Goal: Task Accomplishment & Management: Complete application form

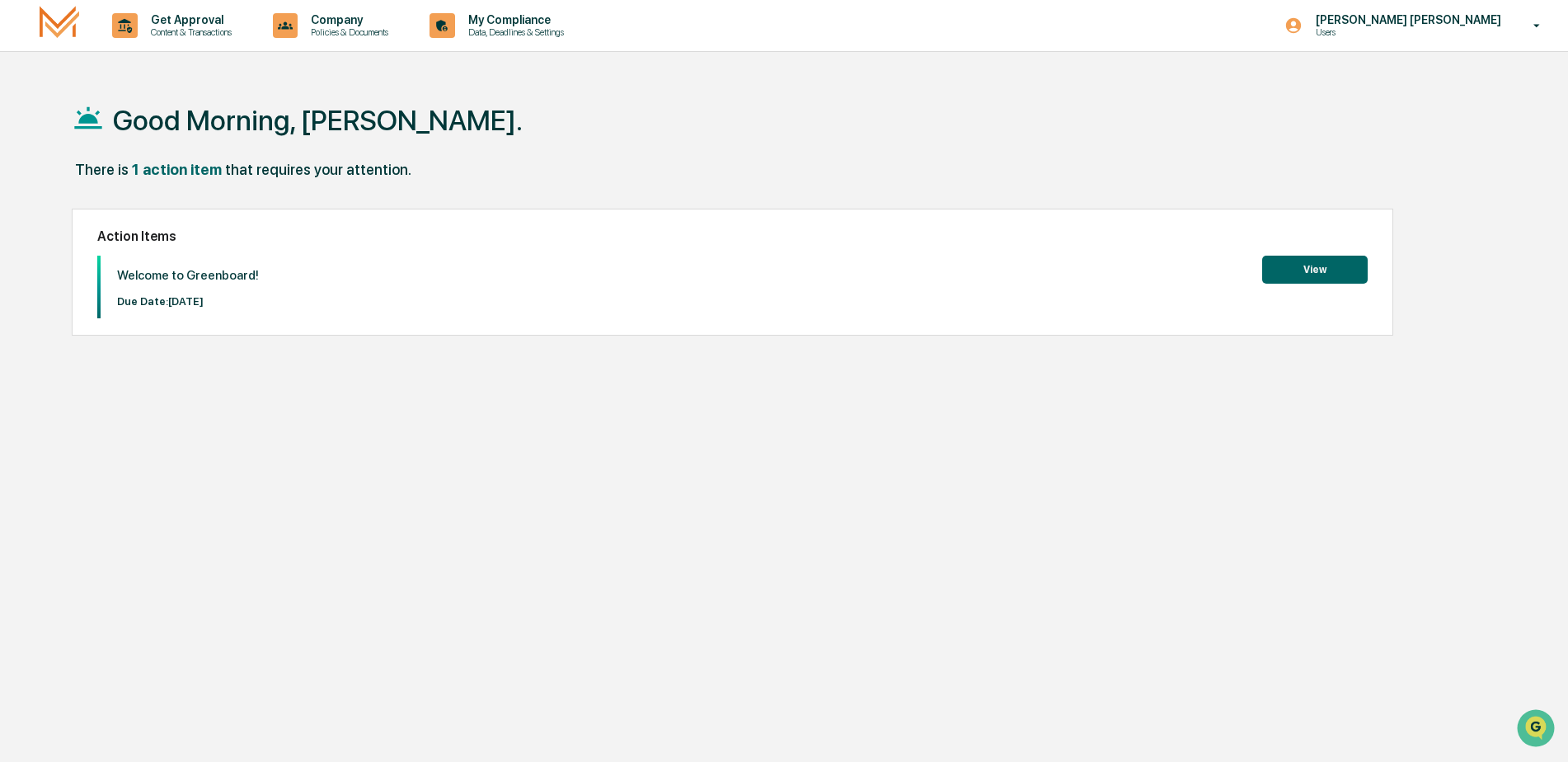
click at [1332, 275] on button "View" at bounding box center [1315, 269] width 105 height 28
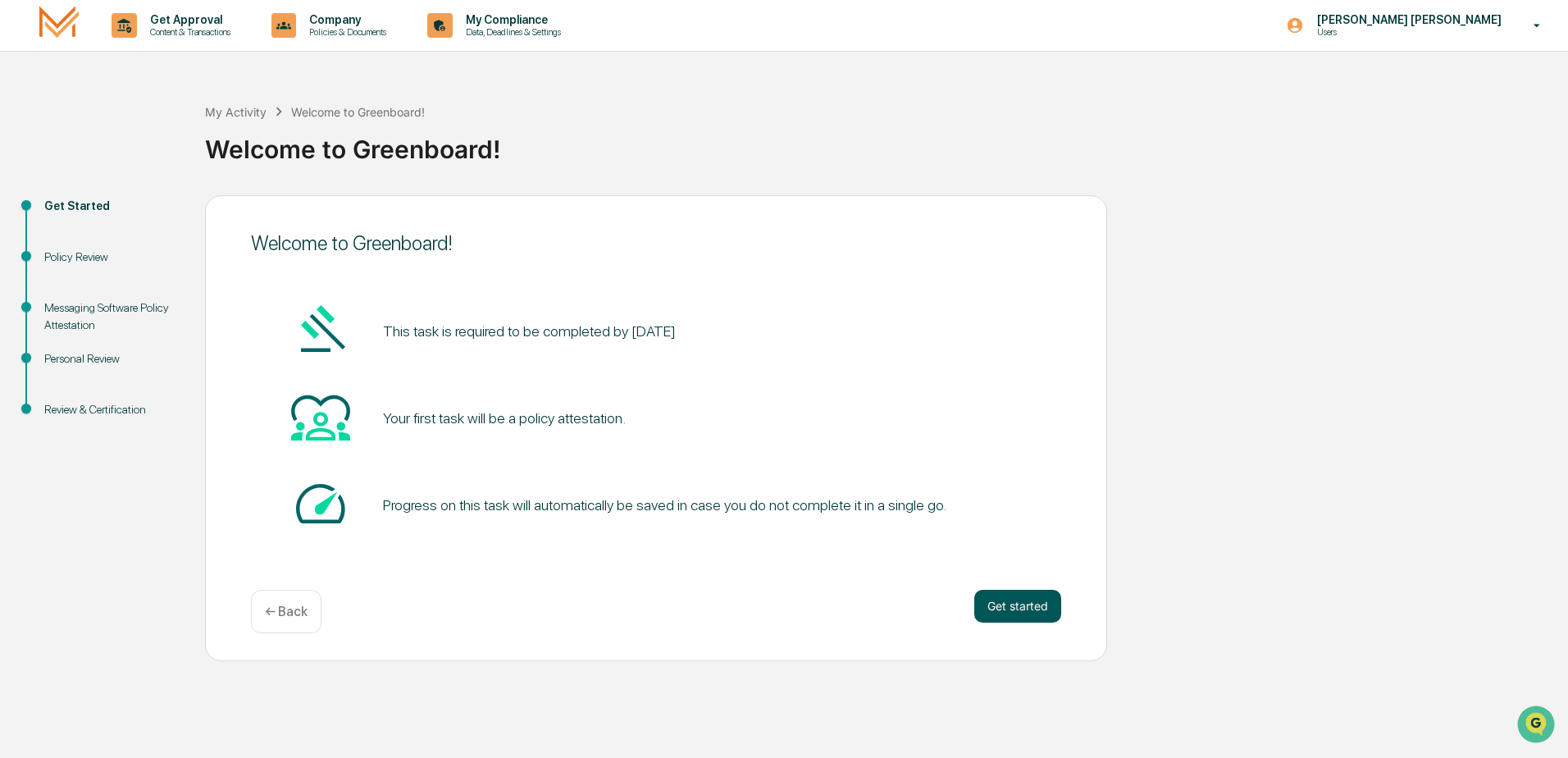
click at [1019, 605] on button "Get started" at bounding box center [1018, 606] width 87 height 33
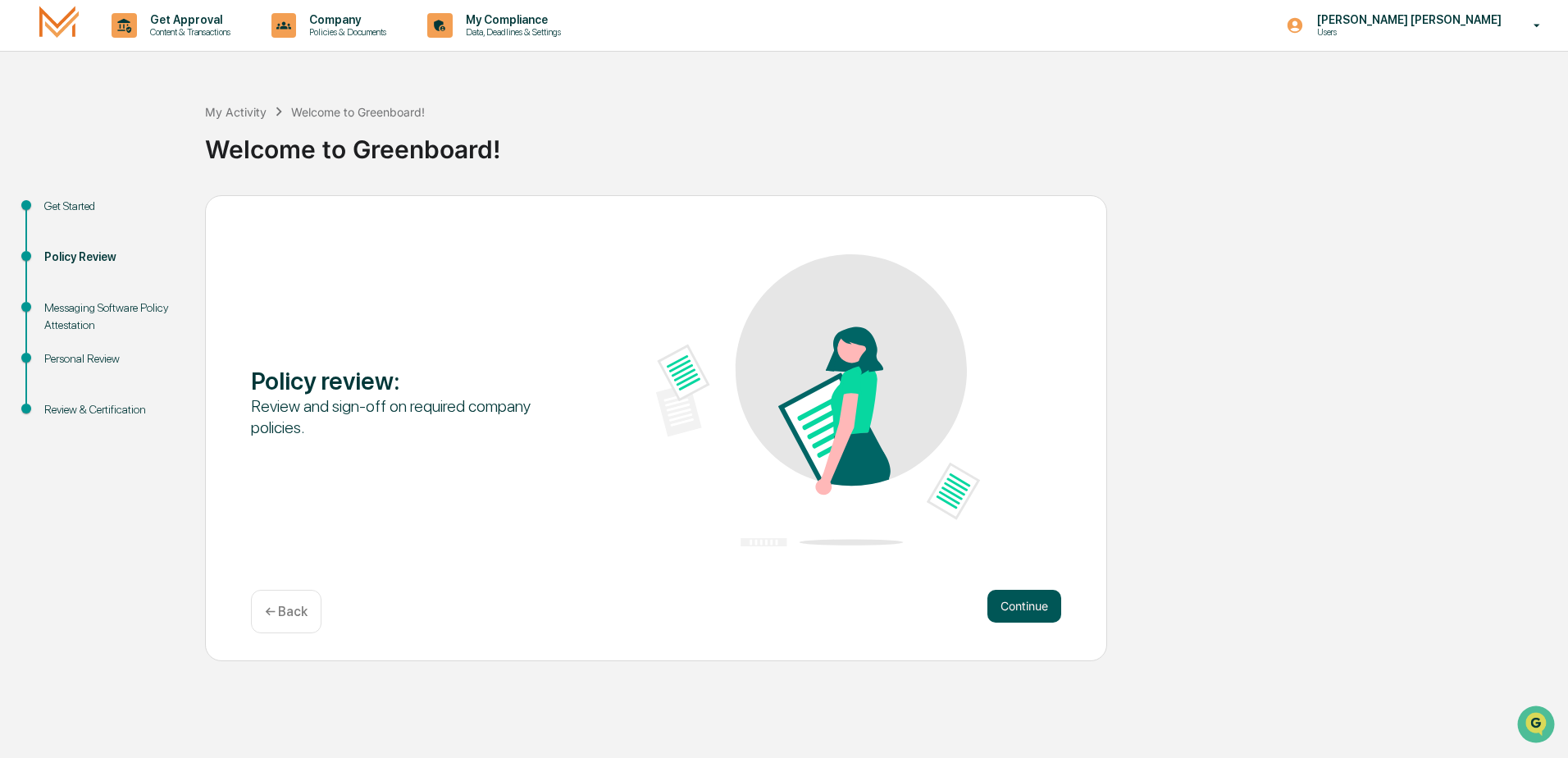
click at [988, 599] on button "Continue" at bounding box center [1024, 606] width 74 height 33
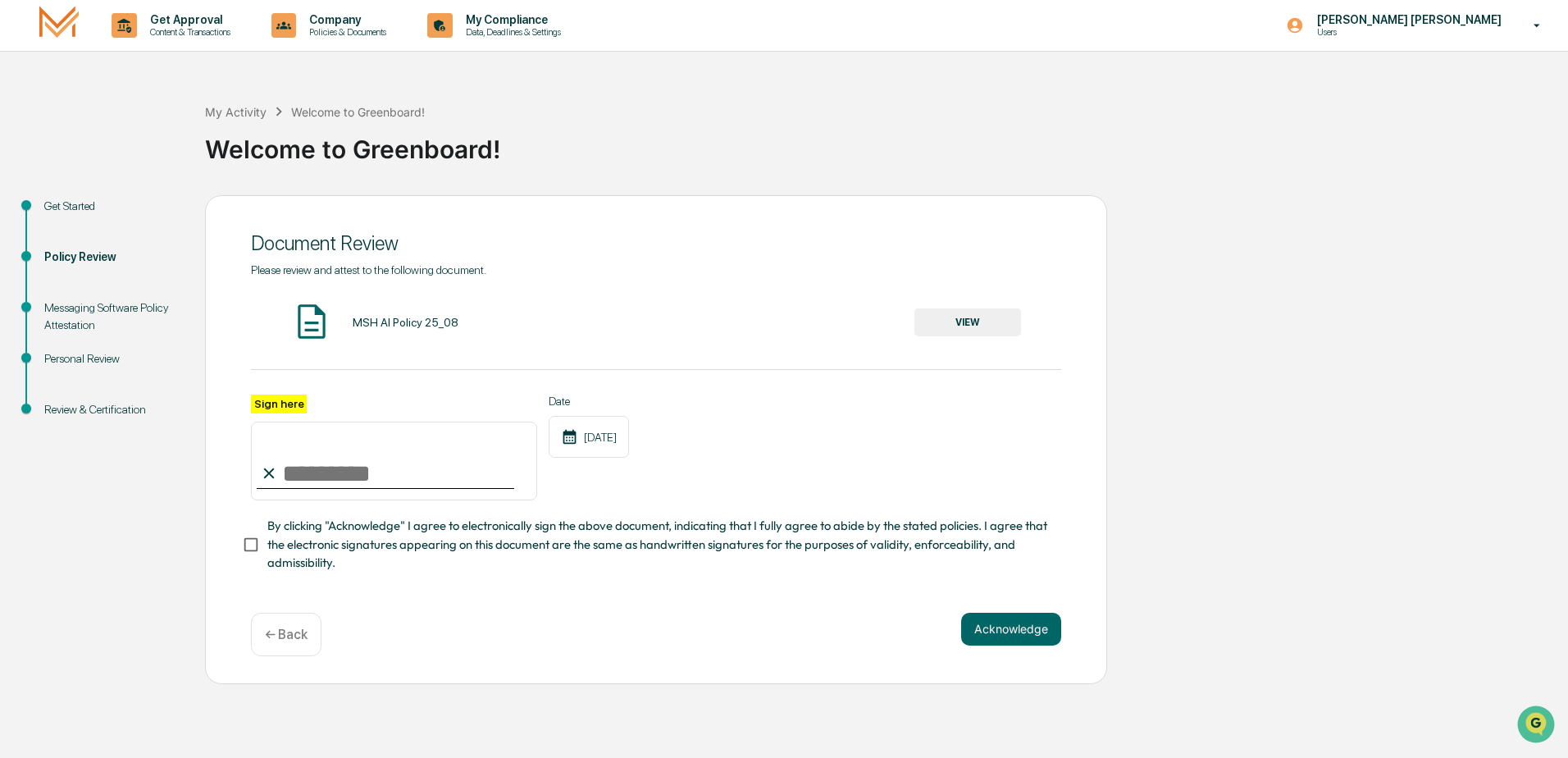
click at [361, 461] on input "Sign here" at bounding box center [393, 460] width 286 height 79
click at [956, 320] on button "VIEW" at bounding box center [967, 322] width 107 height 28
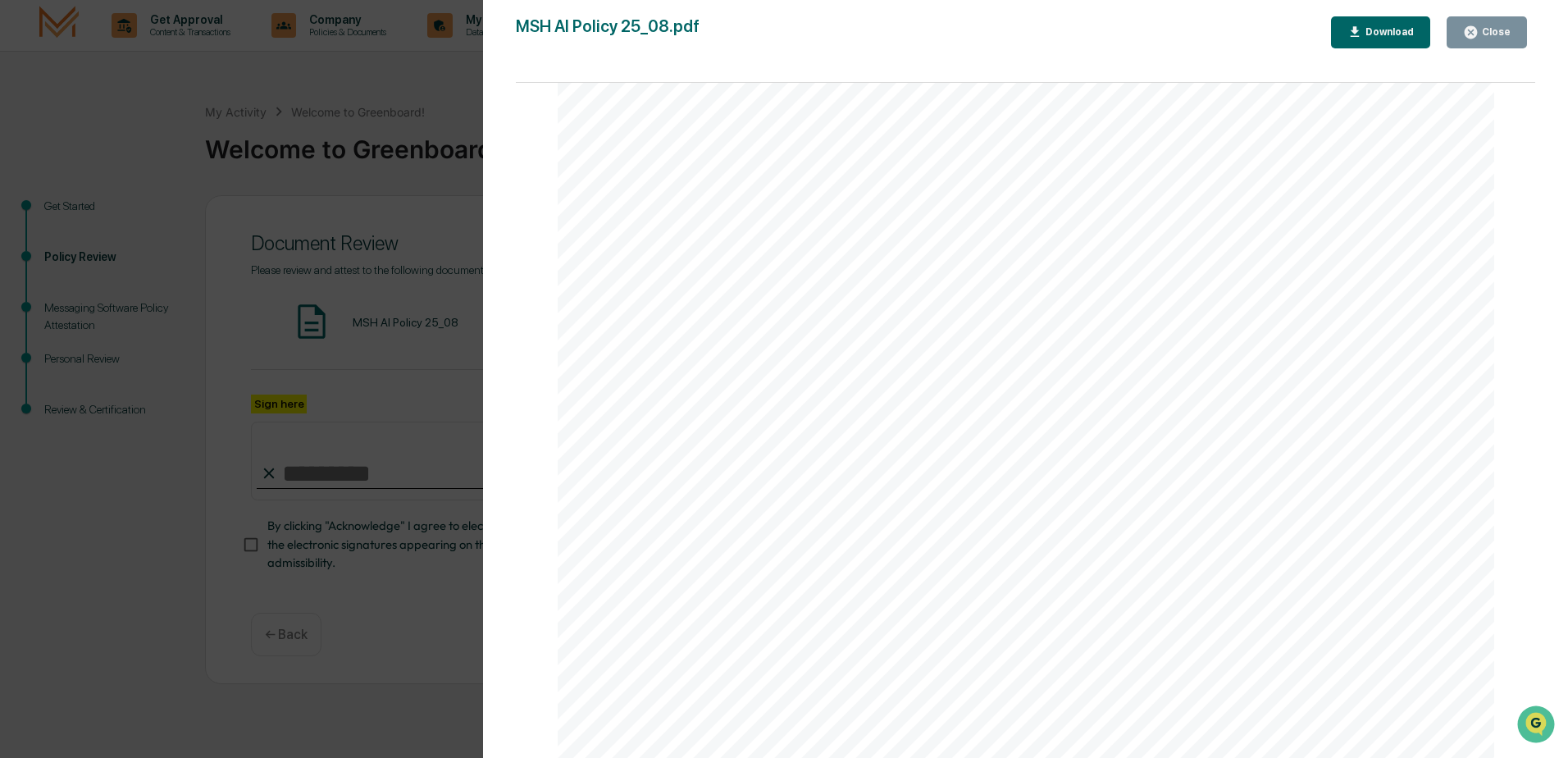
scroll to position [1722, 0]
drag, startPoint x: 861, startPoint y: 398, endPoint x: 852, endPoint y: 405, distance: 11.4
click at [359, 118] on div "Version History [DATE] 02:14 PM [PERSON_NAME] MSH AI Policy 25_08.pdf Close Dow…" at bounding box center [784, 379] width 1568 height 758
drag, startPoint x: 300, startPoint y: 496, endPoint x: 344, endPoint y: 439, distance: 72.0
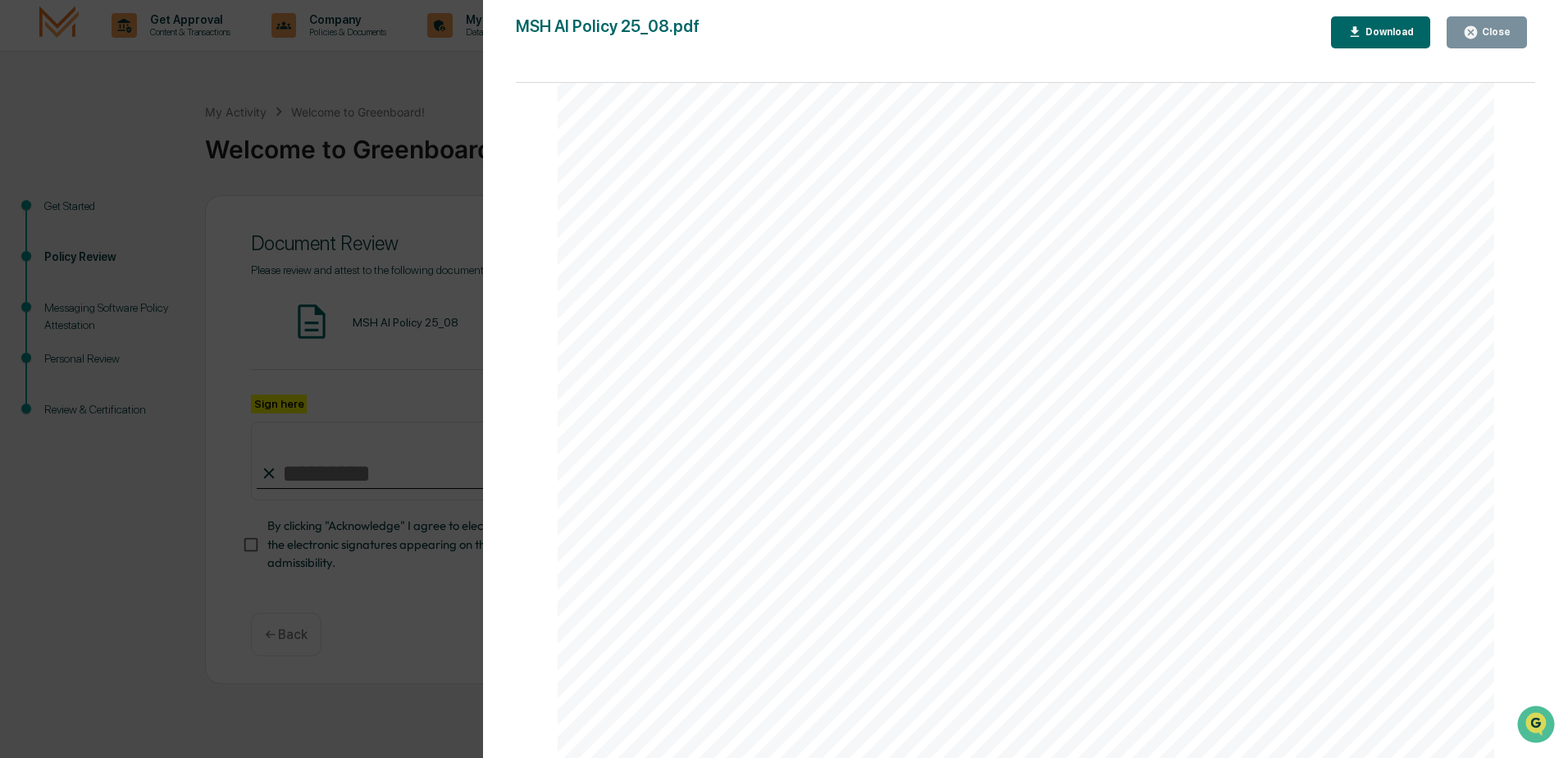
click at [300, 494] on div "Version History [DATE] 02:14 PM [PERSON_NAME] MSH AI Policy 25_08.pdf Close Dow…" at bounding box center [784, 379] width 1568 height 758
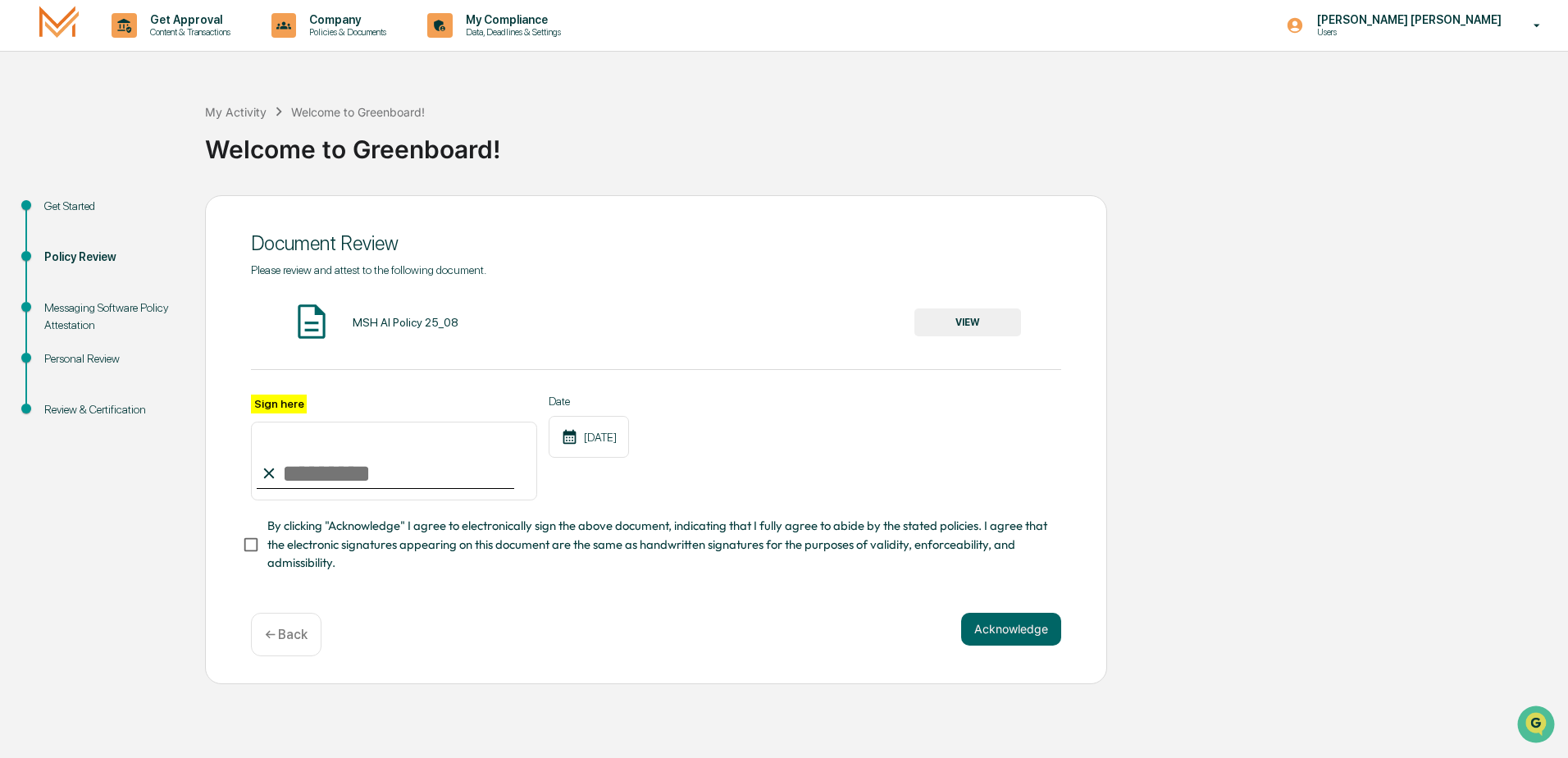
click at [318, 469] on input "Sign here" at bounding box center [393, 460] width 286 height 79
type input "*"
type input "**********"
click at [1018, 642] on button "Acknowledge" at bounding box center [1011, 629] width 100 height 33
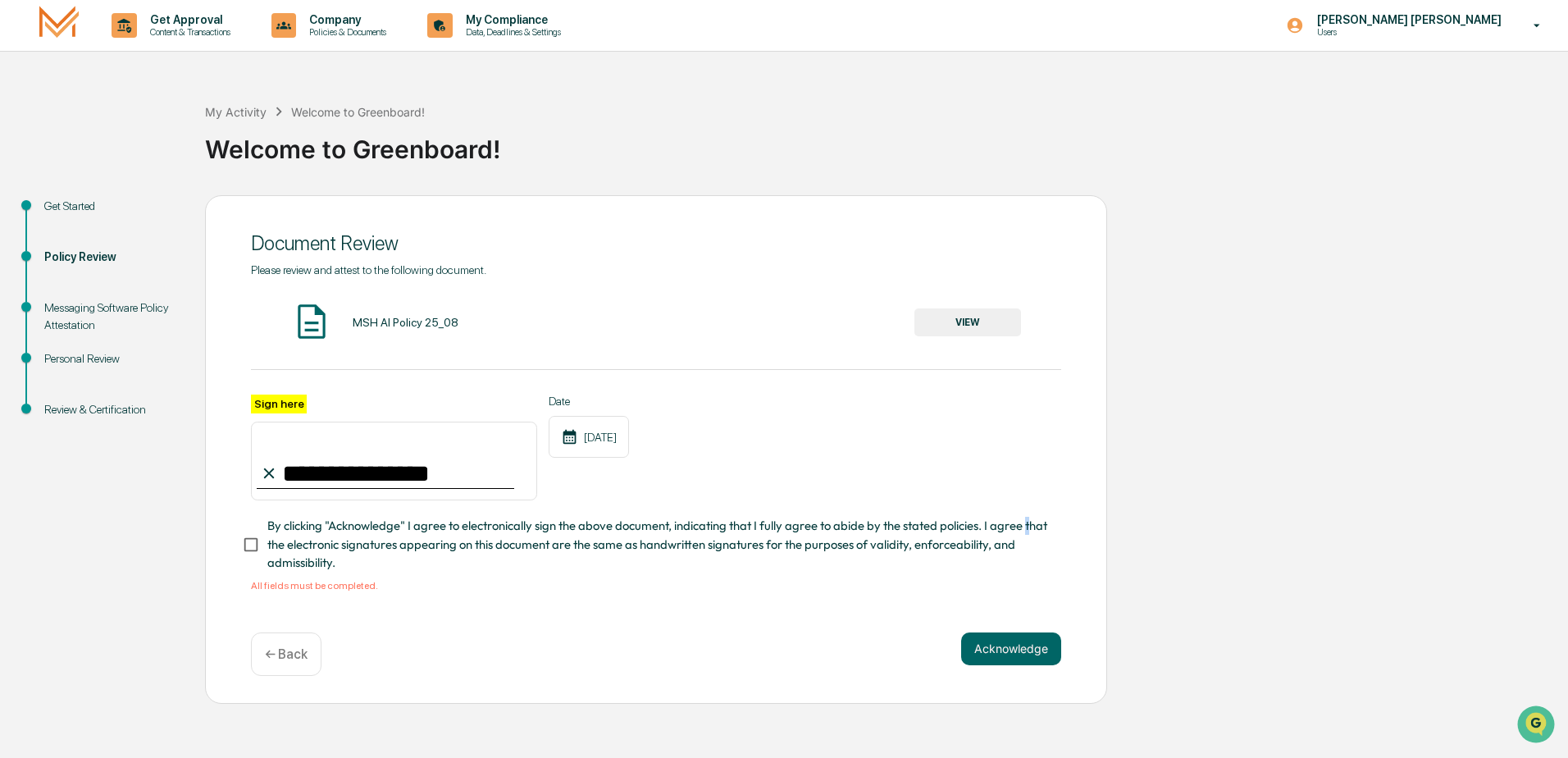
click at [269, 555] on span "By clicking "Acknowledge" I agree to electronically sign the above document, in…" at bounding box center [657, 544] width 780 height 55
click at [1051, 649] on button "Acknowledge" at bounding box center [1011, 648] width 100 height 33
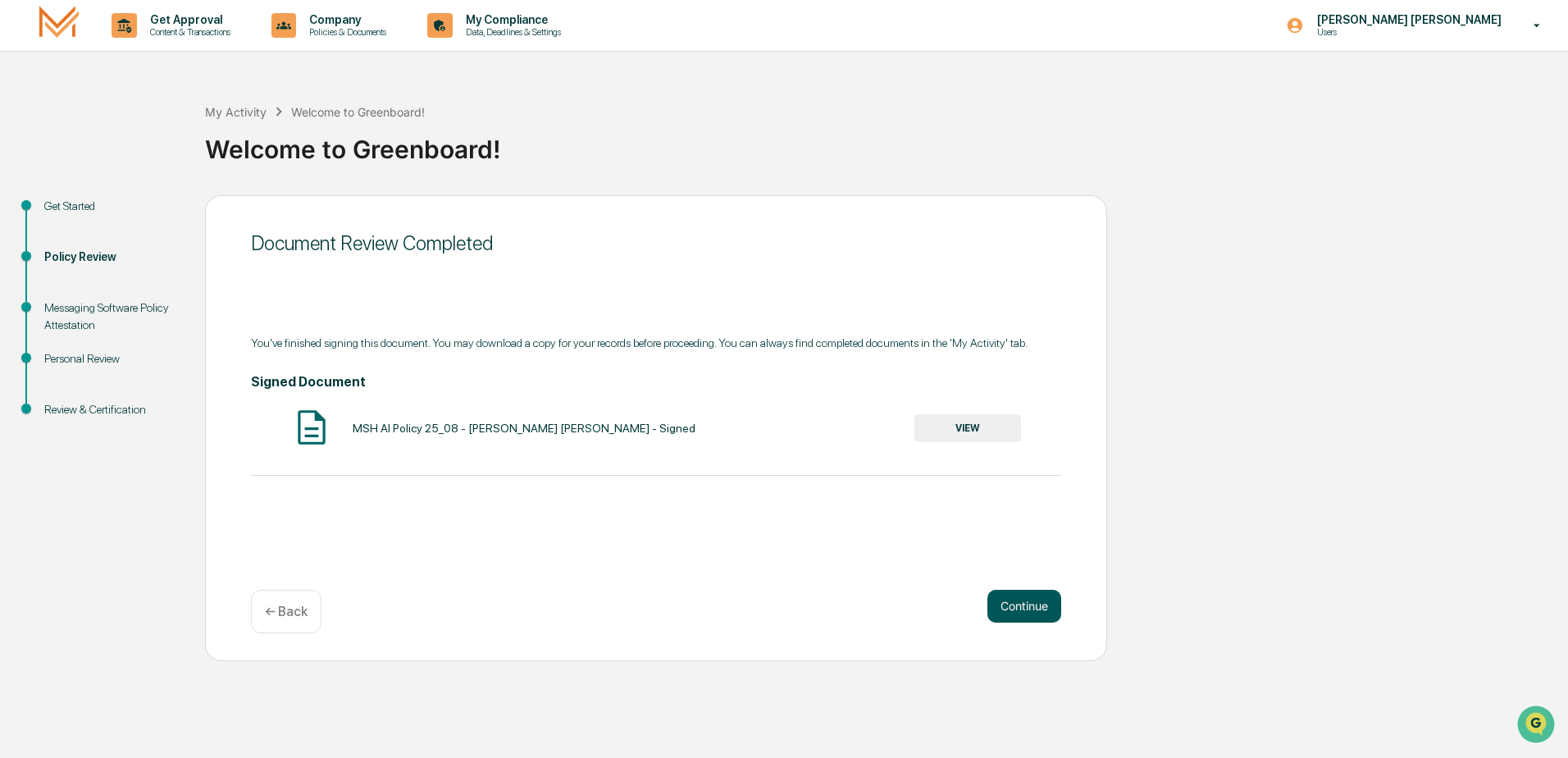
click at [1007, 610] on button "Continue" at bounding box center [1024, 606] width 74 height 33
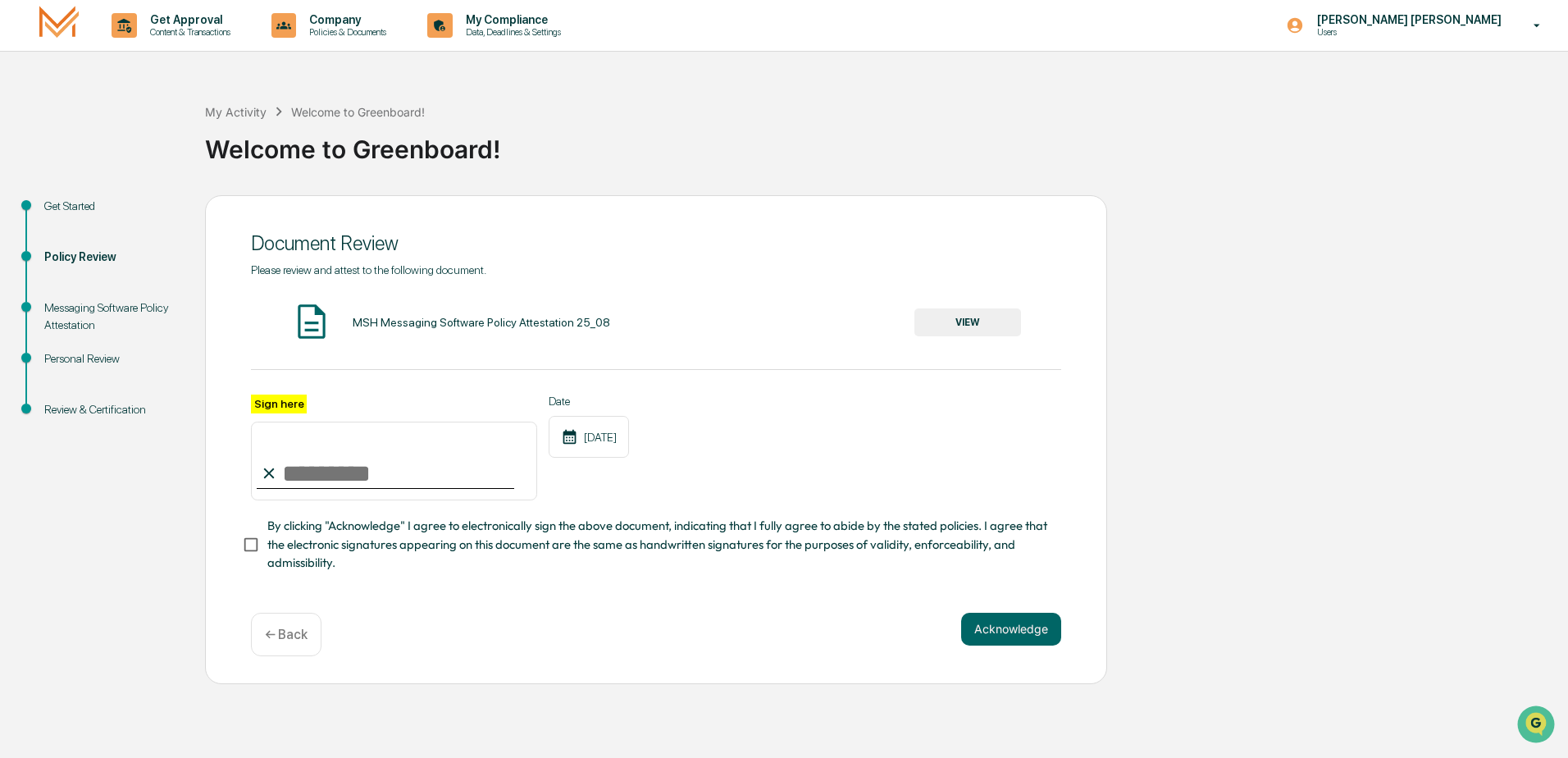
click at [966, 334] on button "VIEW" at bounding box center [967, 322] width 107 height 28
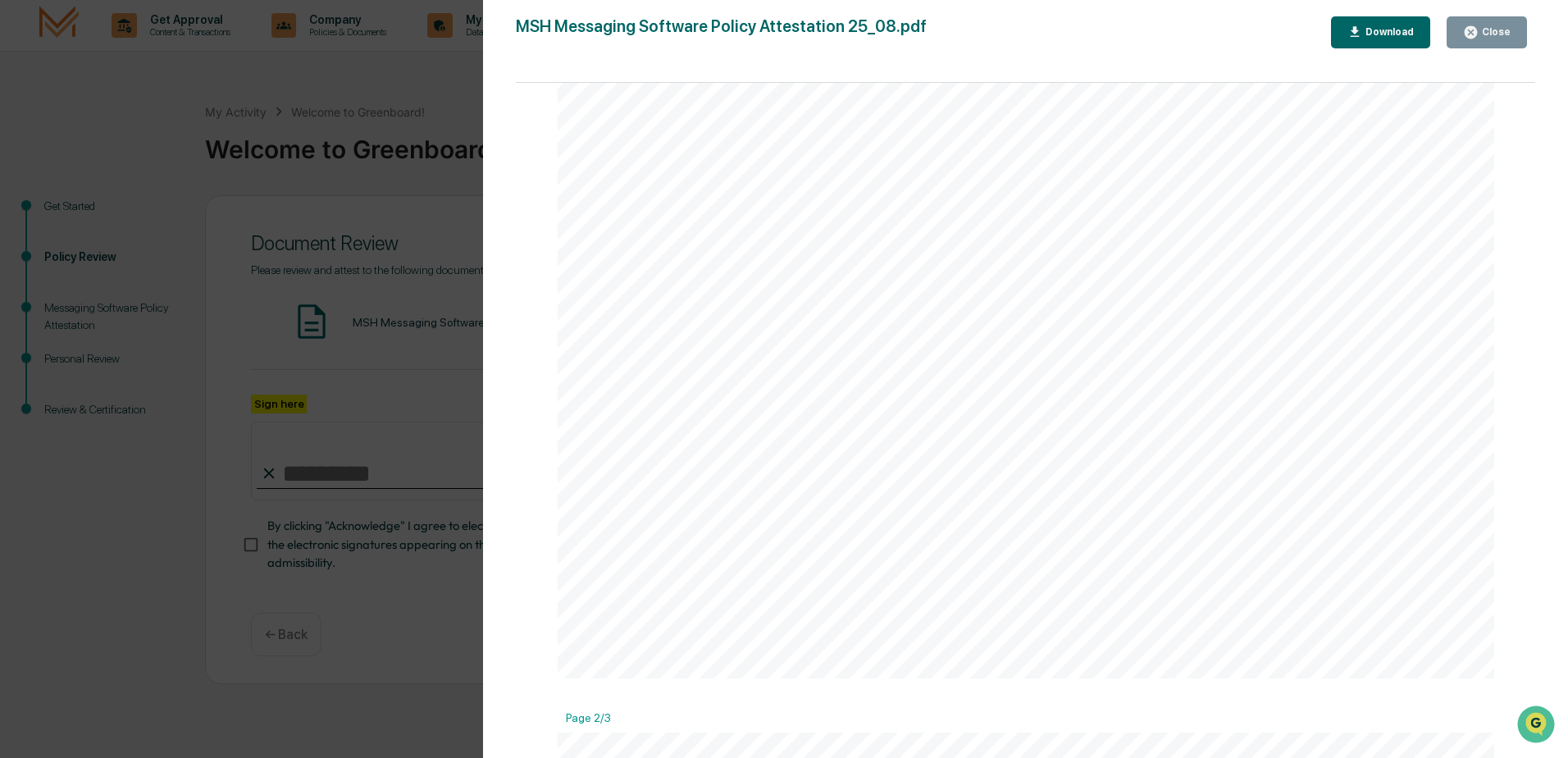
scroll to position [656, 0]
click at [233, 361] on div "Version History [DATE] 02:15 PM [PERSON_NAME] MSH Messaging Software Policy Att…" at bounding box center [784, 379] width 1568 height 758
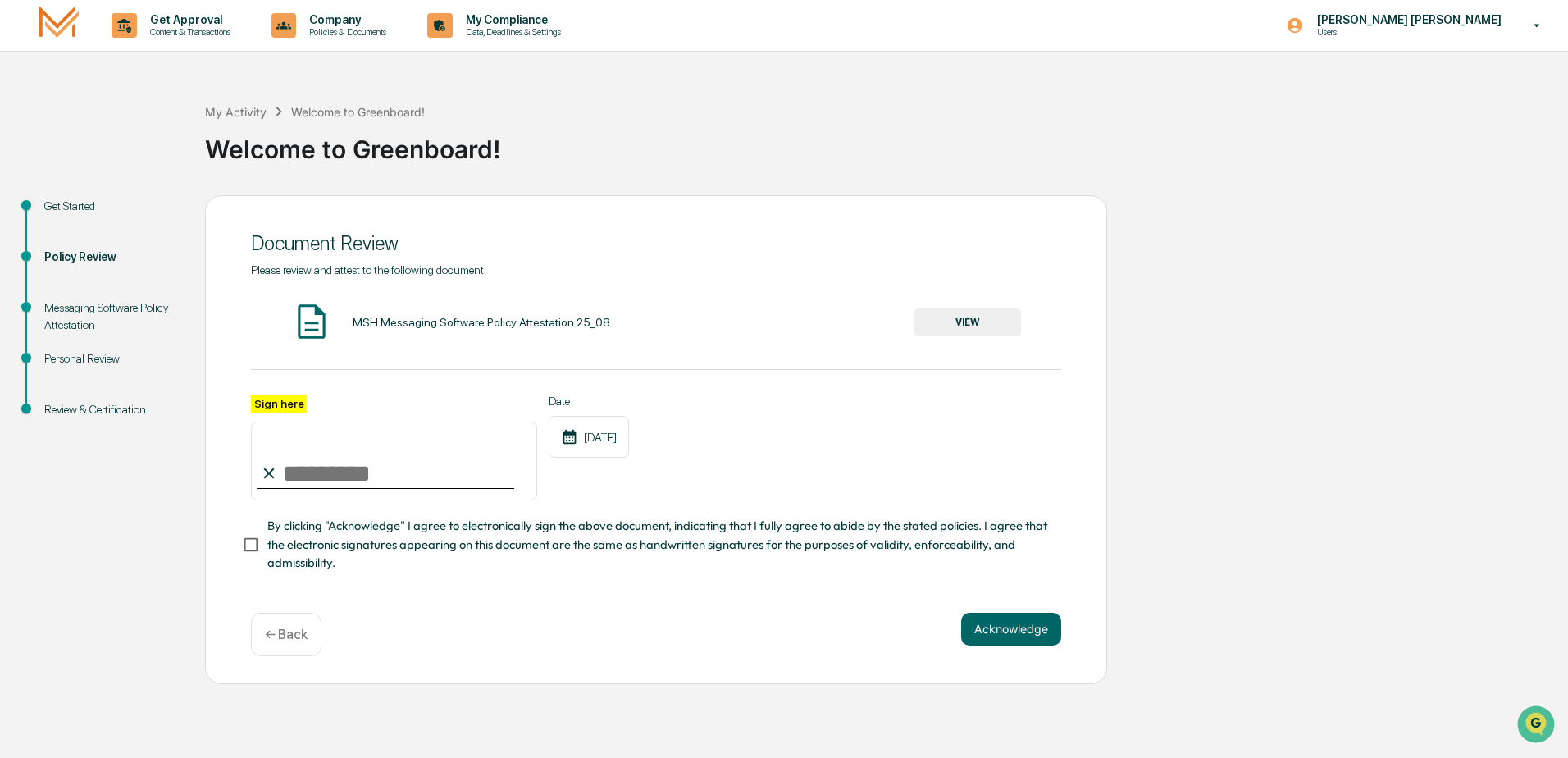
click at [328, 485] on input "Sign here" at bounding box center [393, 460] width 286 height 79
type input "**********"
click at [1040, 646] on button "Acknowledge" at bounding box center [1011, 629] width 100 height 33
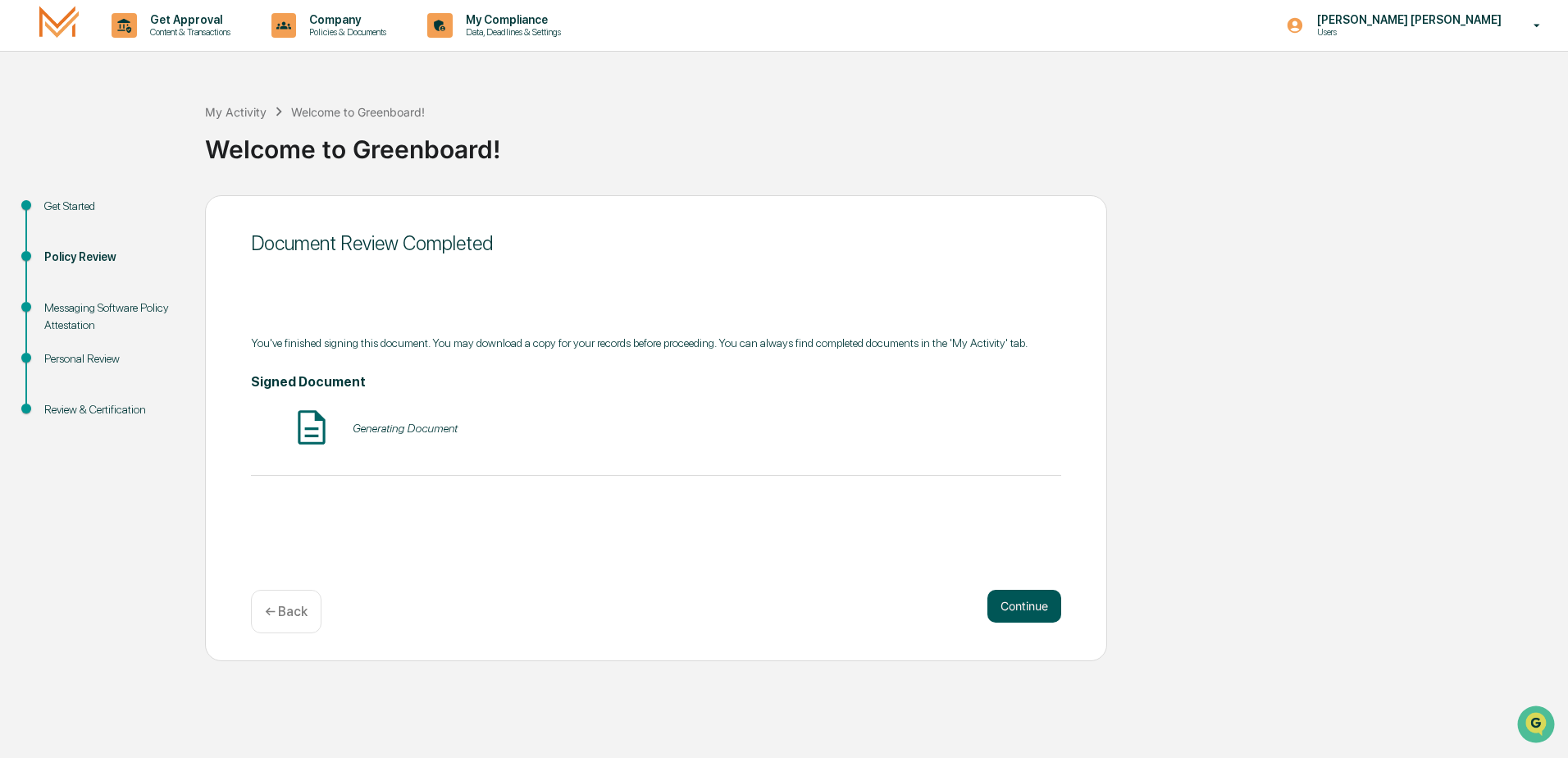
click at [1025, 594] on button "Continue" at bounding box center [1024, 606] width 74 height 33
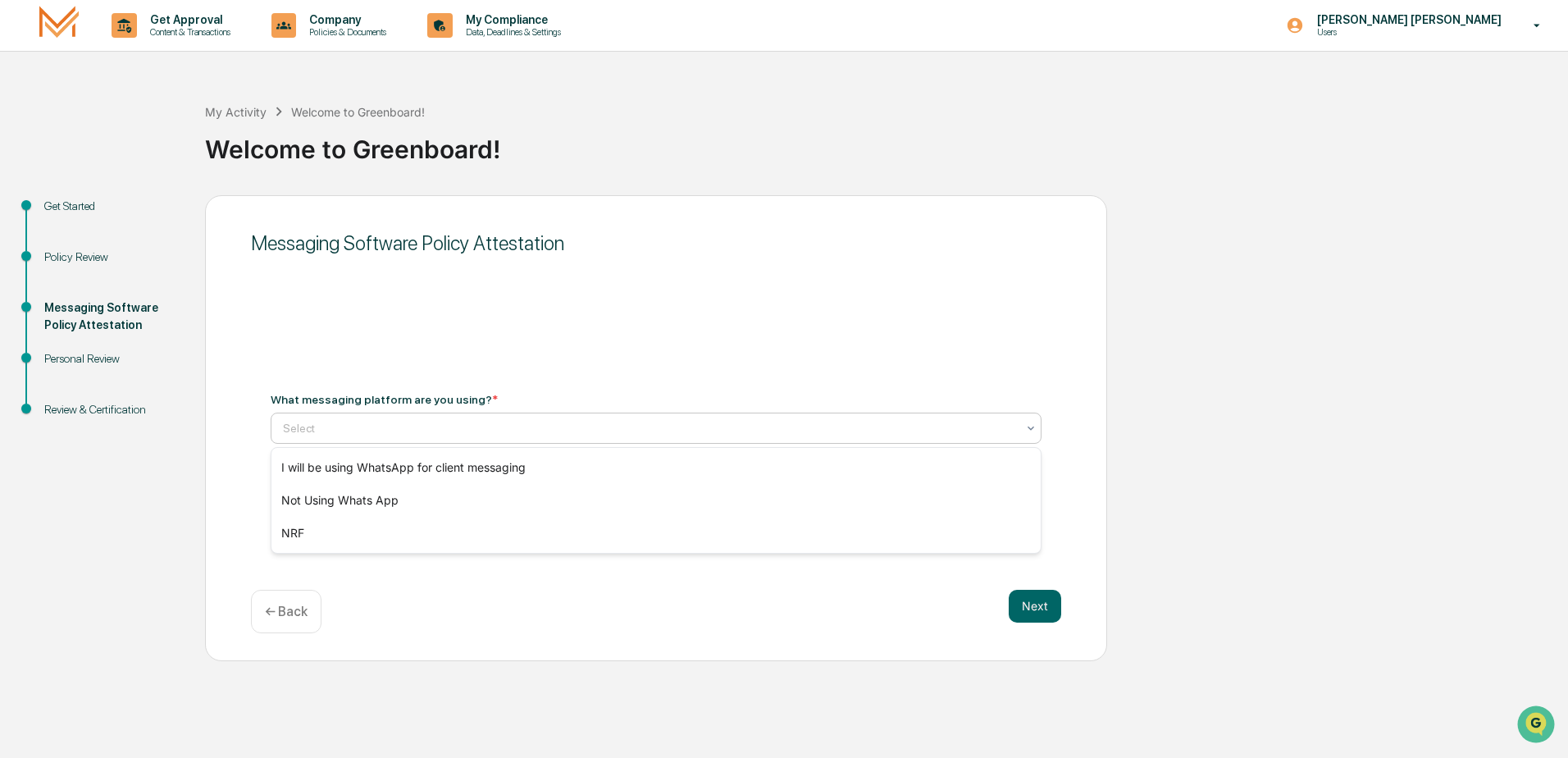
click at [367, 432] on div at bounding box center [649, 427] width 733 height 16
click at [418, 471] on div "I will be using WhatsApp for client messaging" at bounding box center [656, 467] width 769 height 33
click at [1046, 605] on button "Next" at bounding box center [1035, 606] width 52 height 33
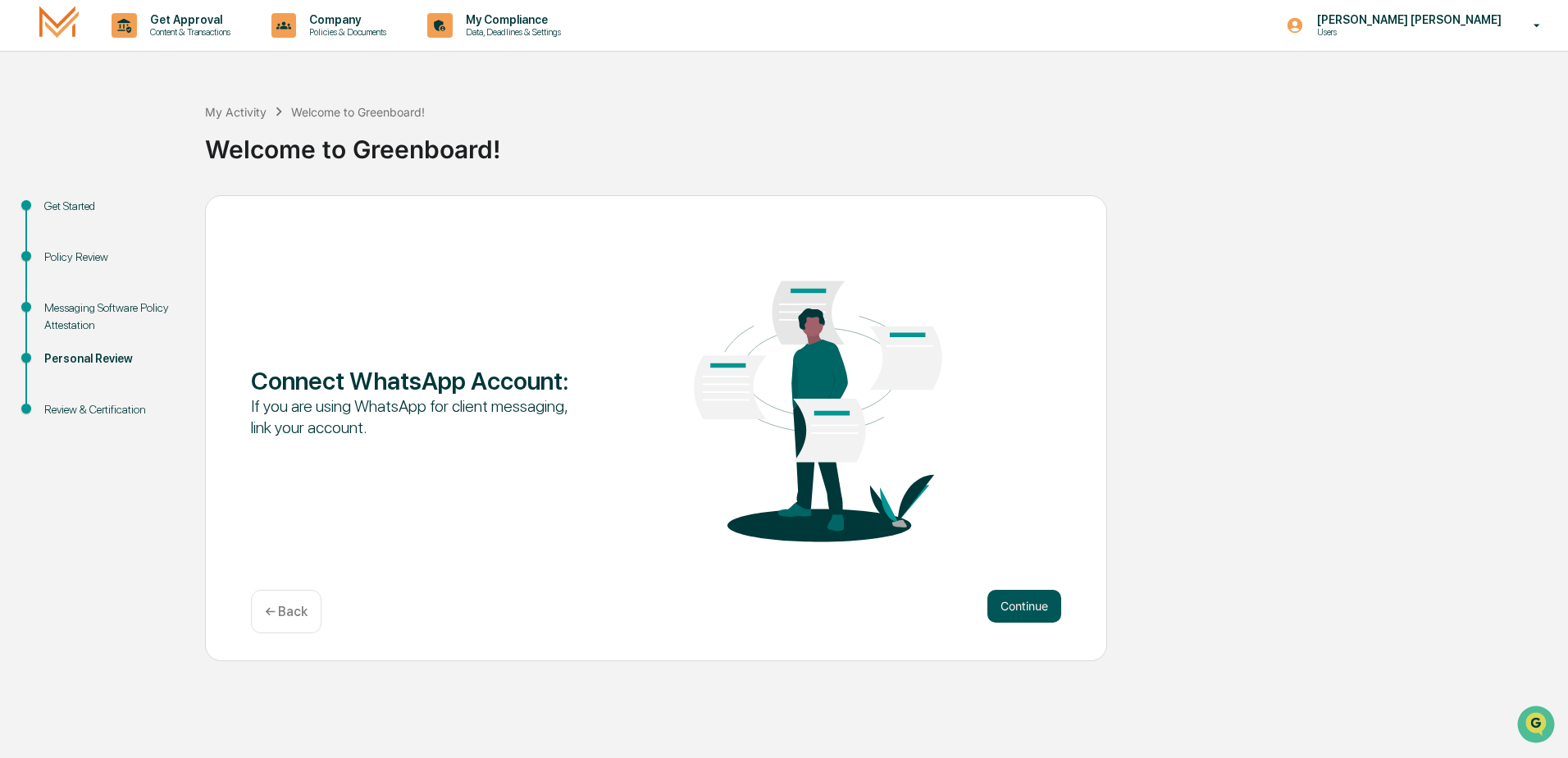
click at [1018, 608] on button "Continue" at bounding box center [1024, 606] width 74 height 33
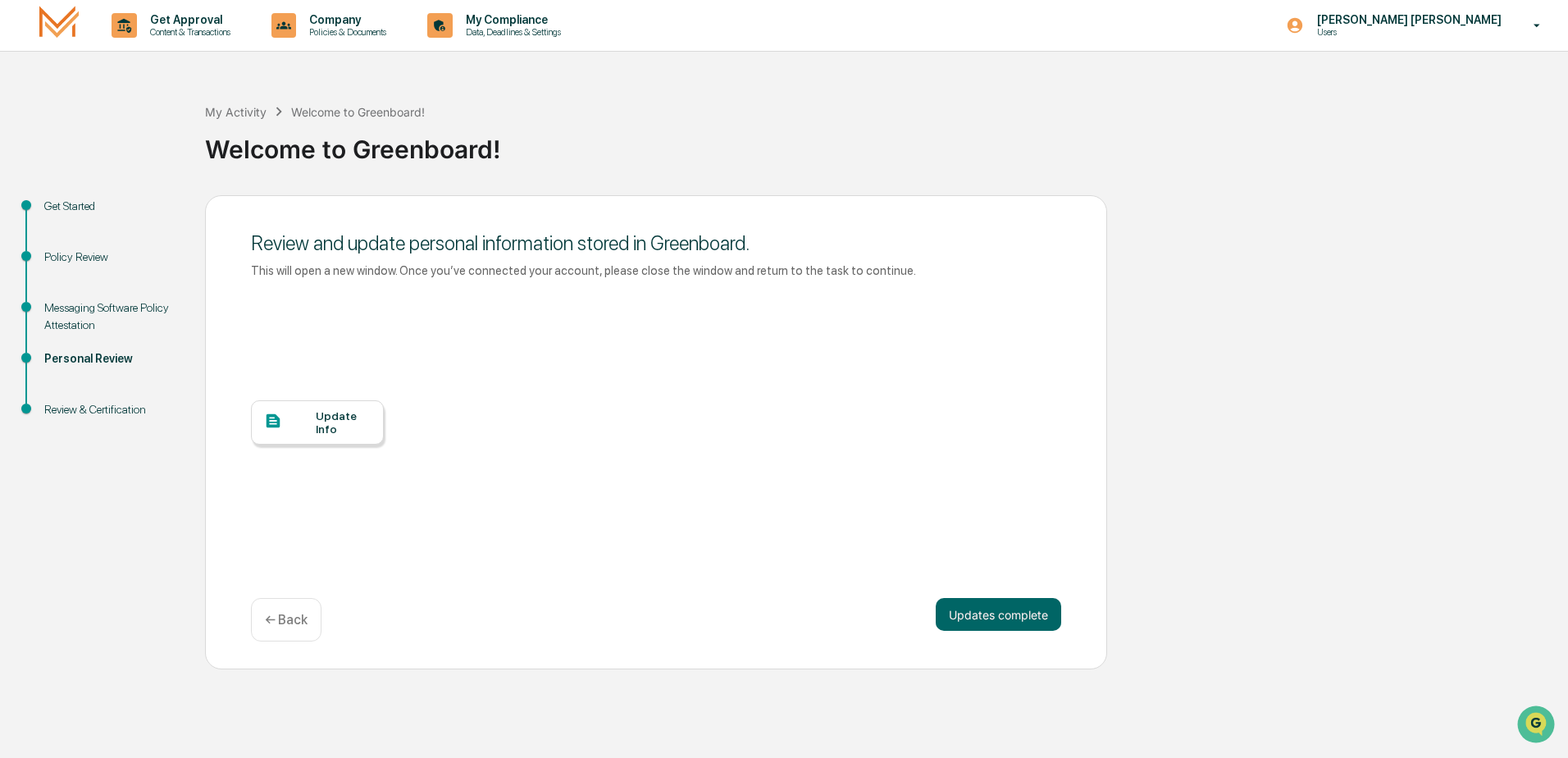
click at [338, 429] on div "Update Info" at bounding box center [343, 422] width 55 height 26
click at [986, 617] on button "Updates complete" at bounding box center [997, 615] width 125 height 33
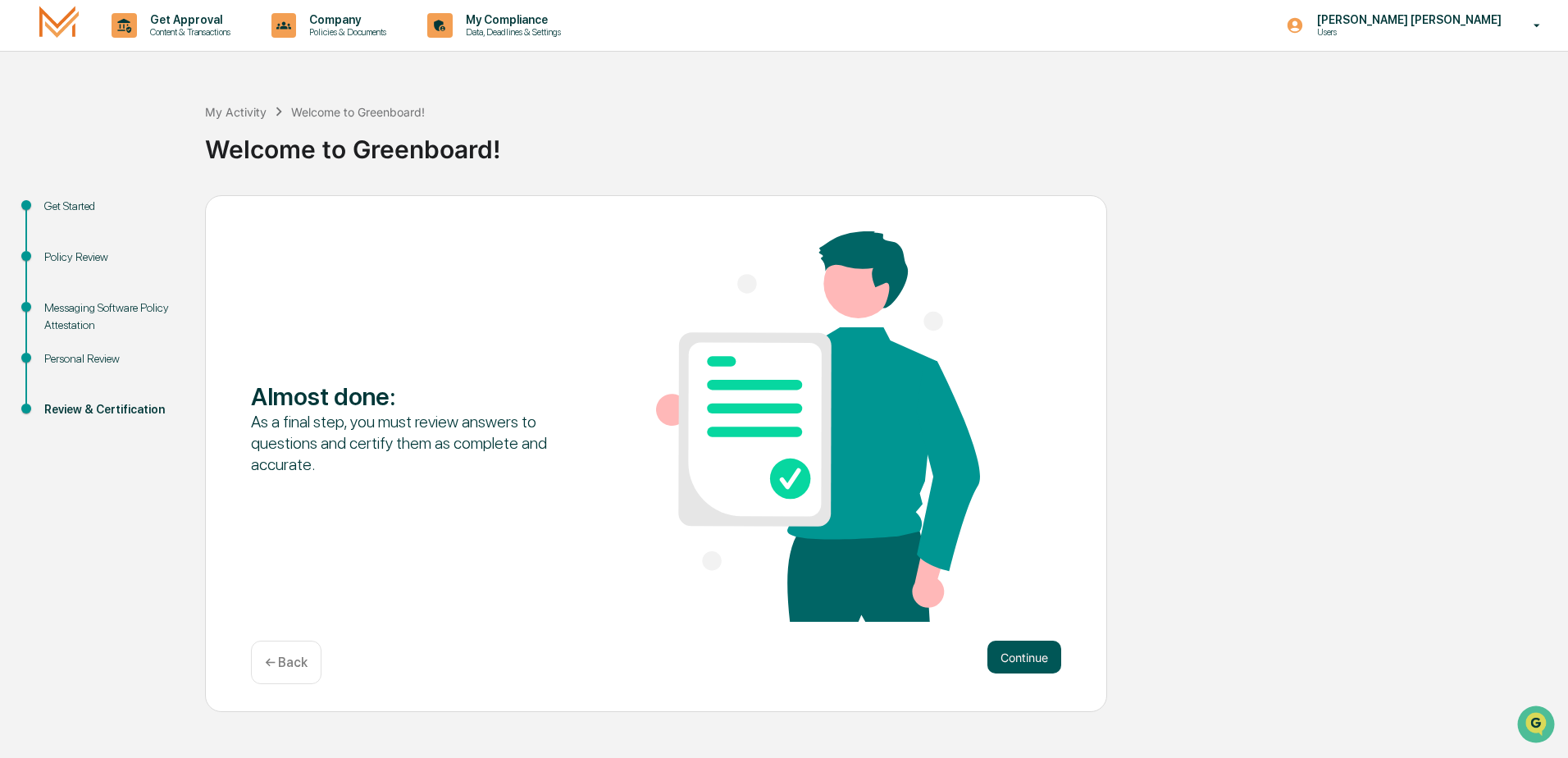
click at [1018, 658] on button "Continue" at bounding box center [1024, 657] width 74 height 33
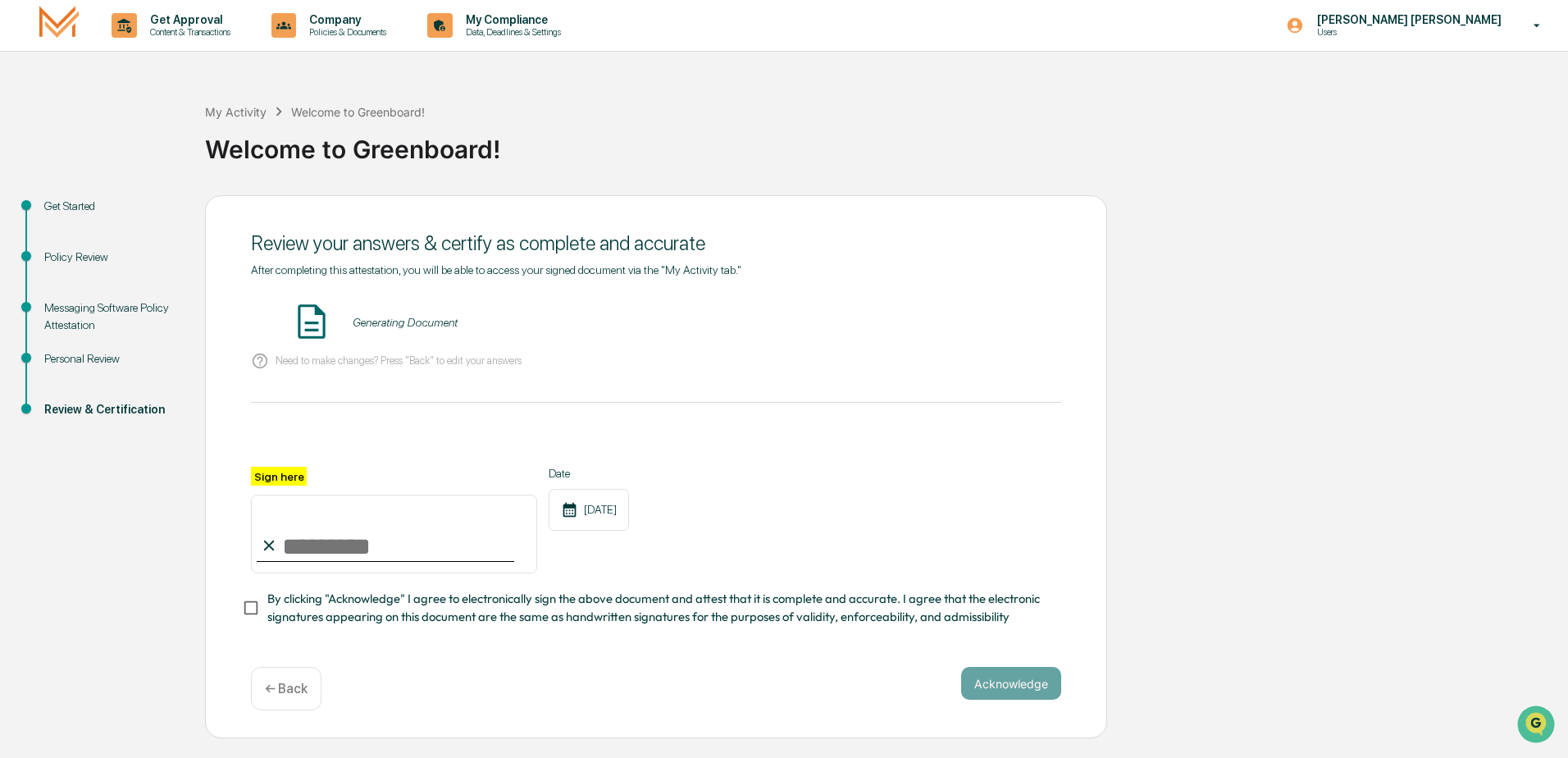
click at [377, 319] on div "Generating Document" at bounding box center [405, 323] width 105 height 14
drag, startPoint x: 467, startPoint y: 317, endPoint x: 503, endPoint y: 312, distance: 36.3
click at [503, 312] on div "Welcome to Greenboard! - [PERSON_NAME] [PERSON_NAME] VIEW" at bounding box center [656, 323] width 810 height 44
click at [933, 315] on button "VIEW" at bounding box center [967, 322] width 107 height 28
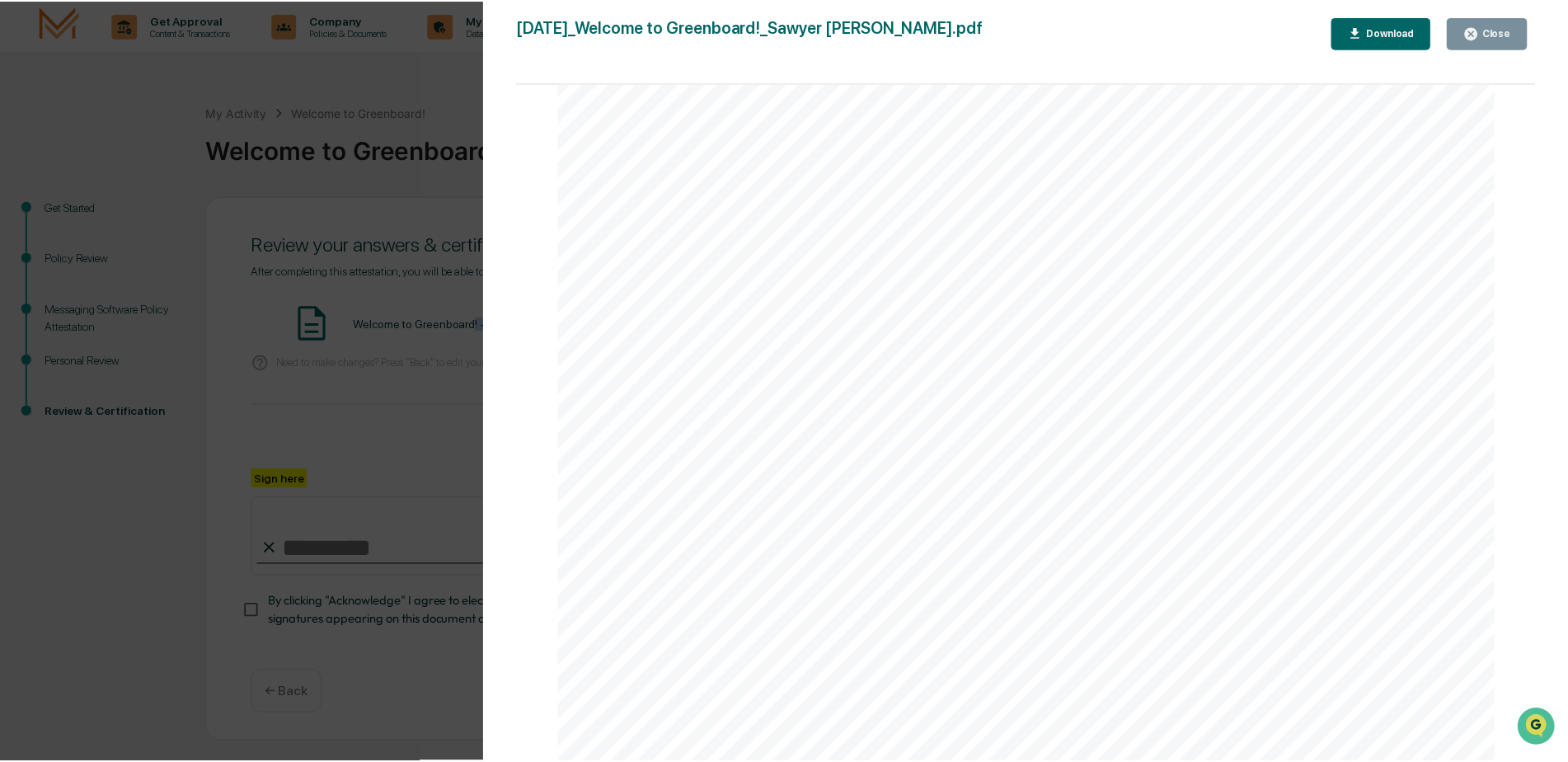
scroll to position [2078, 0]
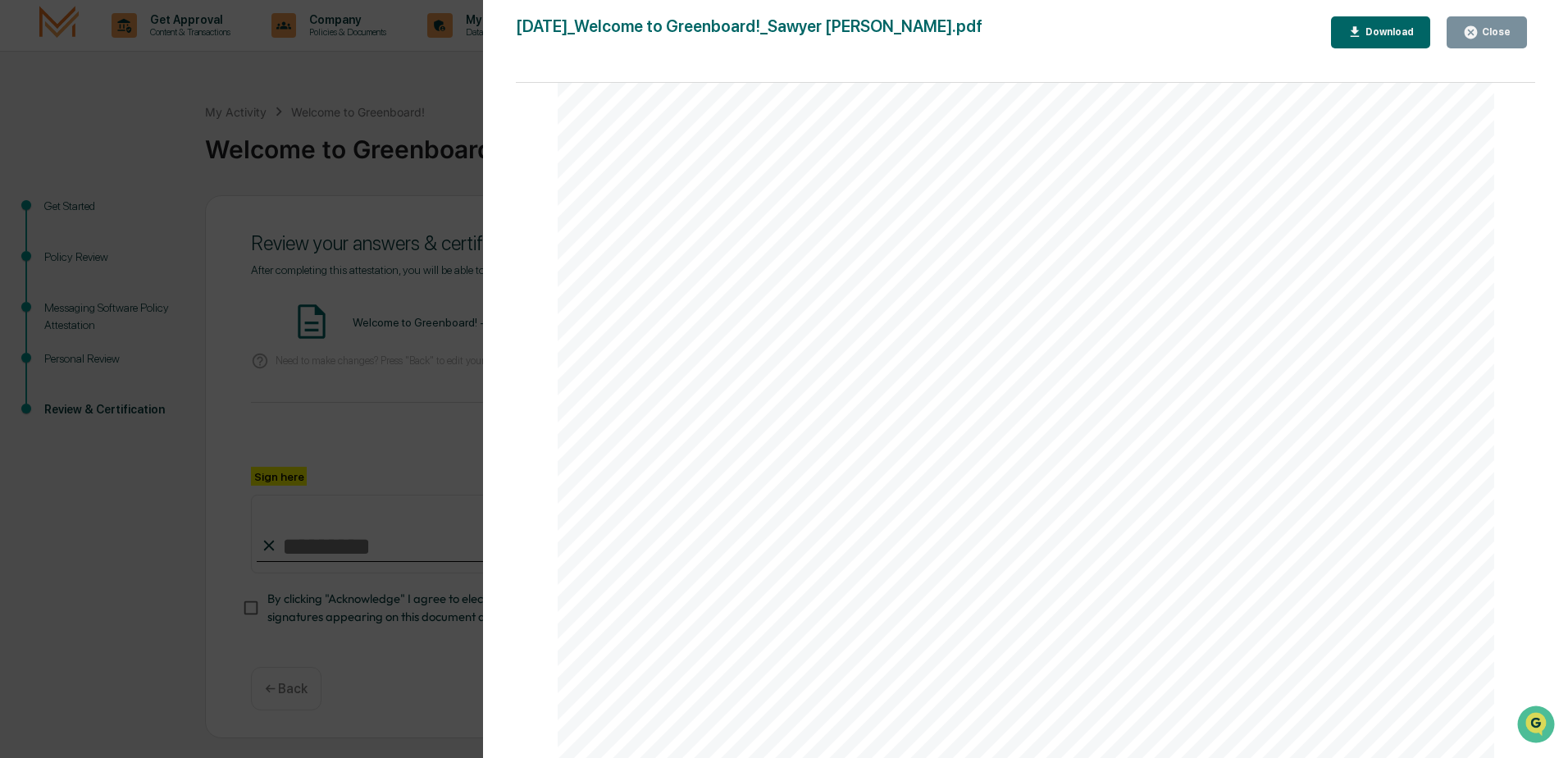
click at [443, 203] on div "Version History [DATE] 02:21 PM [PERSON_NAME] [PERSON_NAME] [DATE]_Welcome to G…" at bounding box center [784, 379] width 1568 height 758
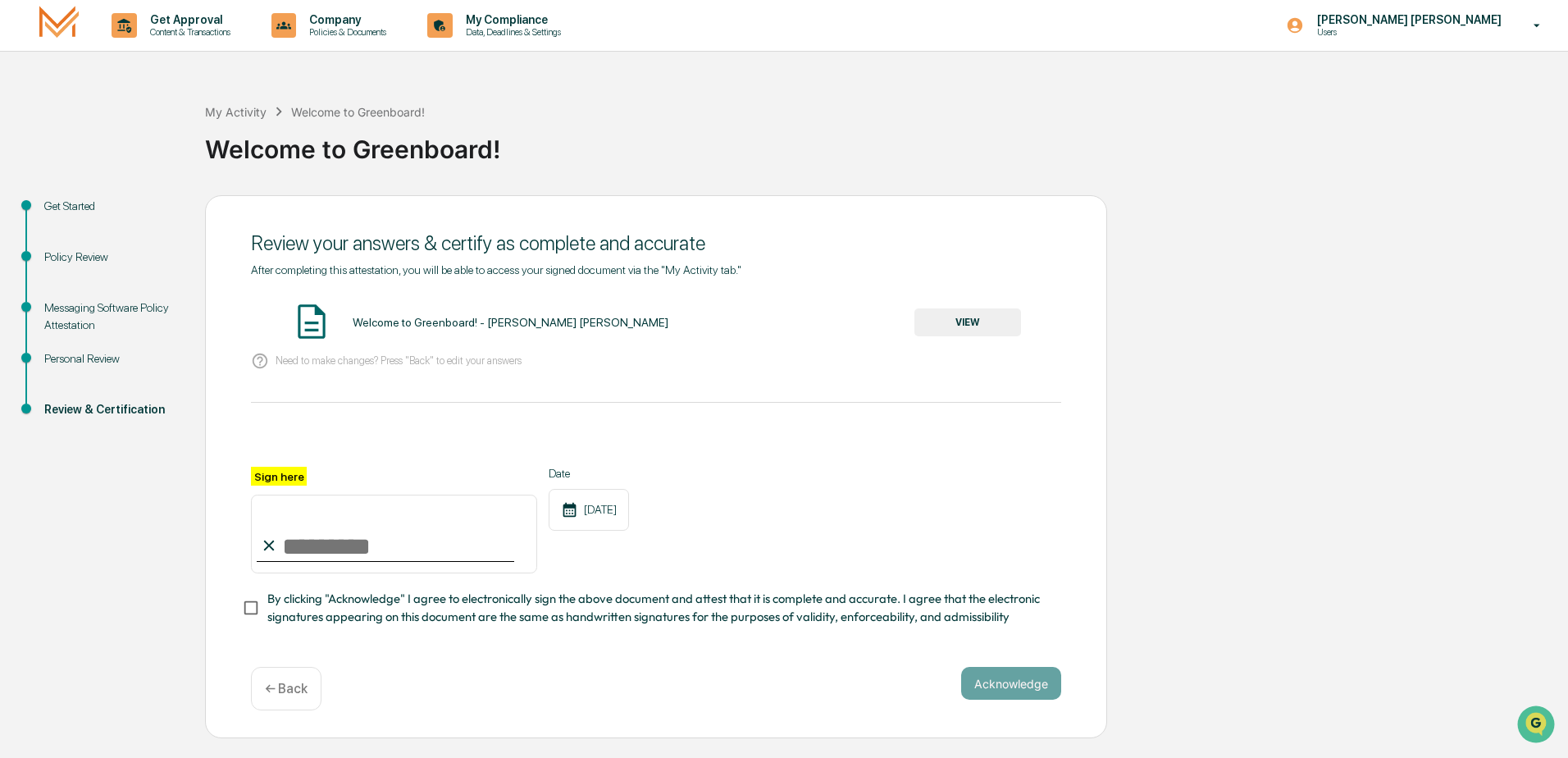
click at [434, 548] on input "Sign here" at bounding box center [393, 533] width 286 height 79
type input "**********"
click at [988, 678] on button "Acknowledge" at bounding box center [1011, 683] width 100 height 33
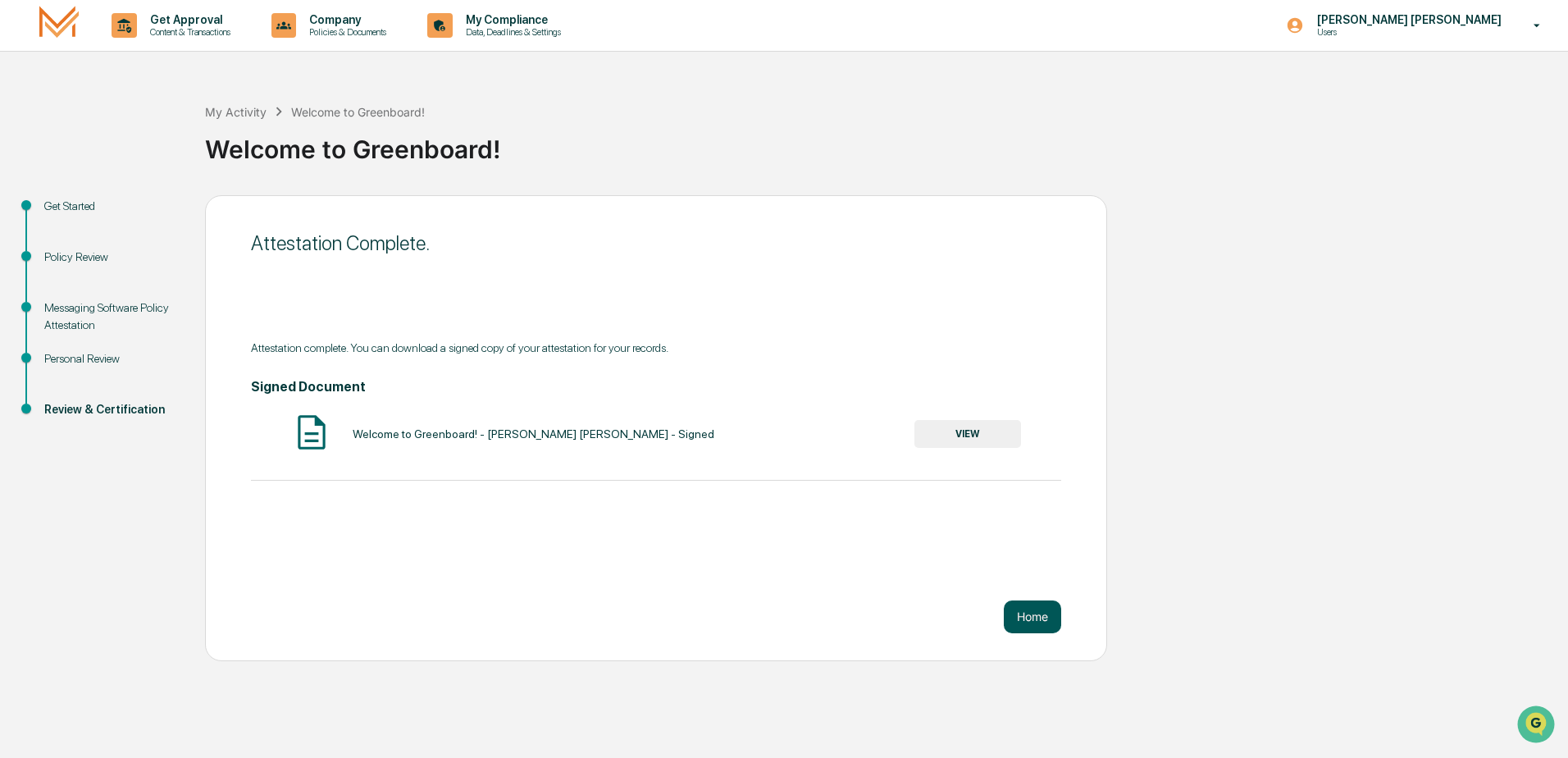
click at [1025, 608] on button "Home" at bounding box center [1032, 616] width 57 height 33
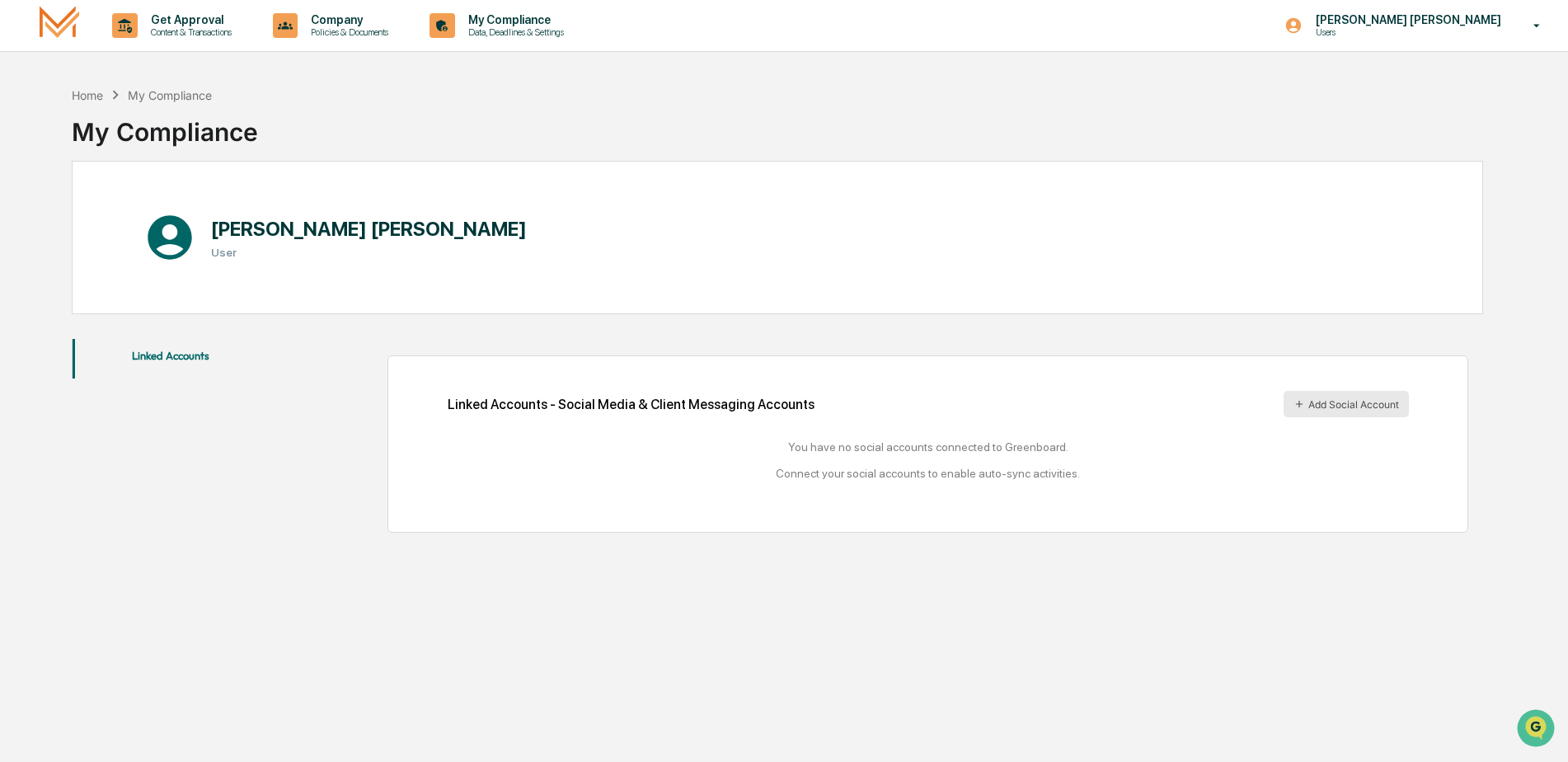
click at [1325, 402] on button "Add Social Account" at bounding box center [1346, 403] width 126 height 26
